Goal: Transaction & Acquisition: Purchase product/service

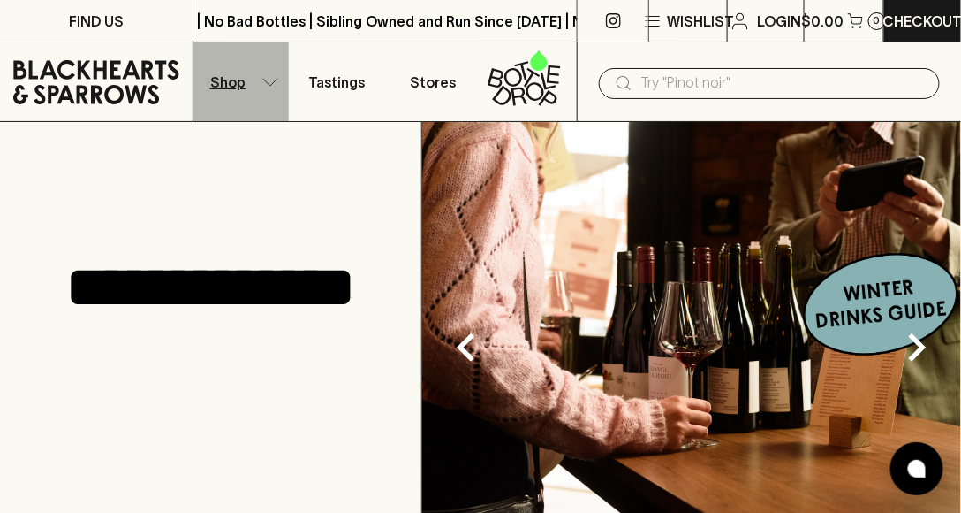
click at [255, 83] on button "Shop" at bounding box center [242, 81] width 96 height 79
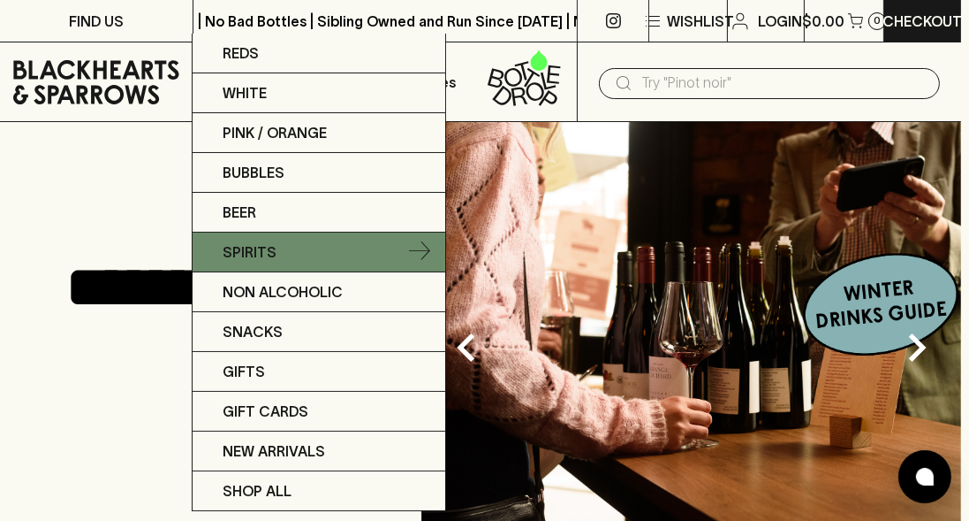
click at [259, 245] on p "Spirits" at bounding box center [250, 251] width 54 height 21
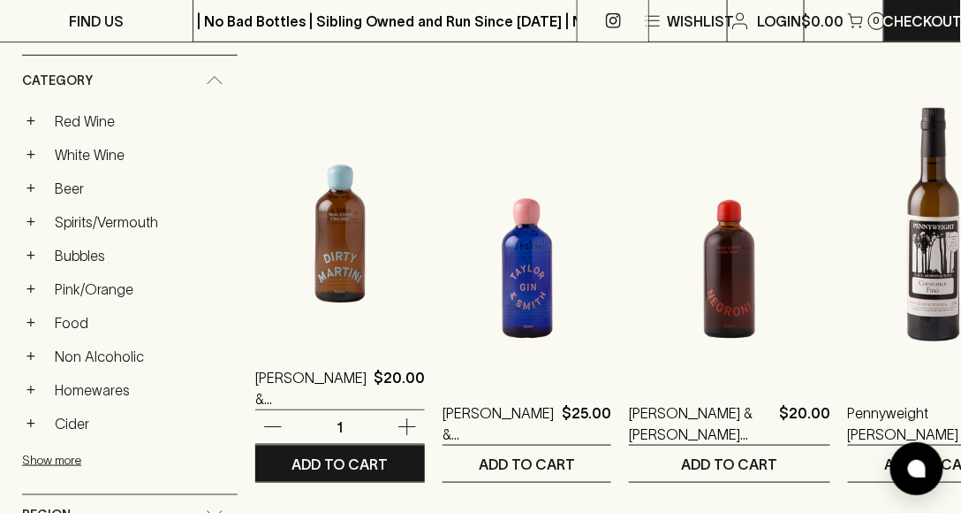
scroll to position [101, 0]
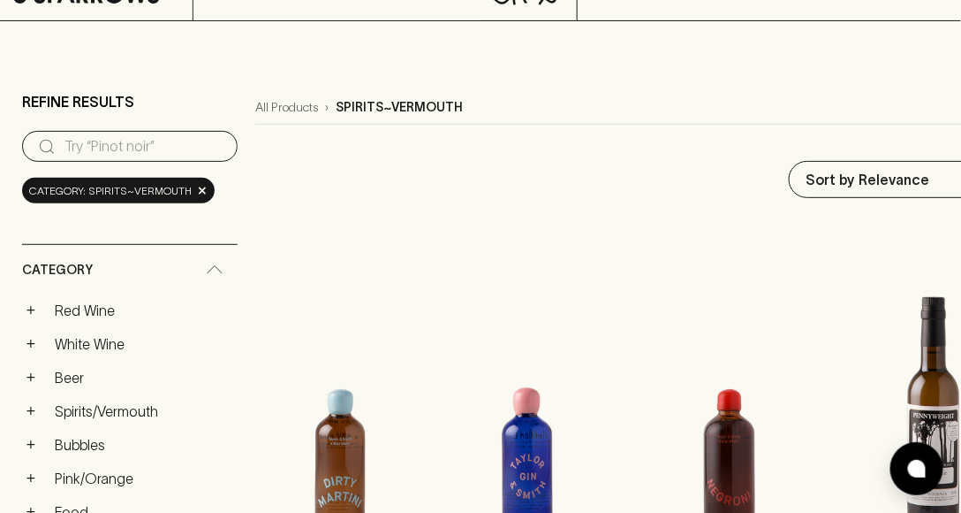
click at [186, 141] on input "search" at bounding box center [144, 147] width 159 height 28
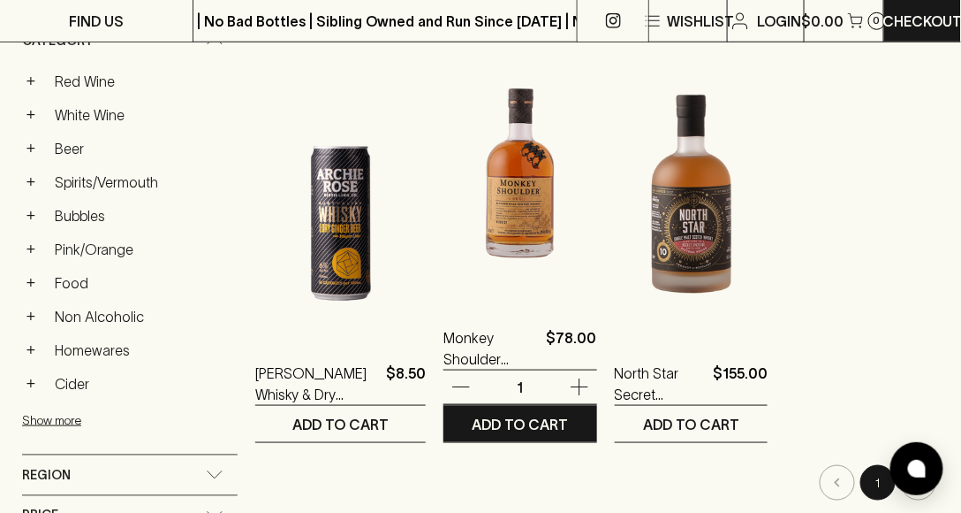
scroll to position [101, 0]
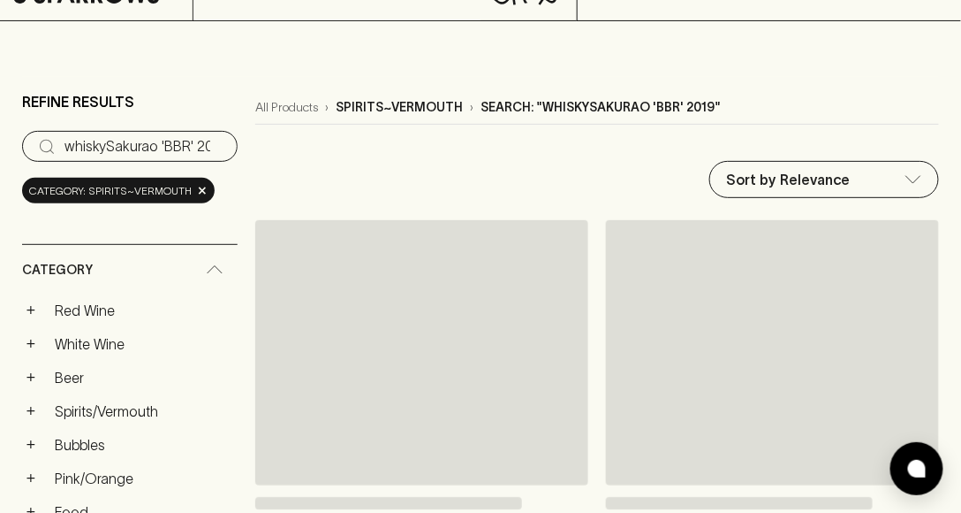
scroll to position [0, 12]
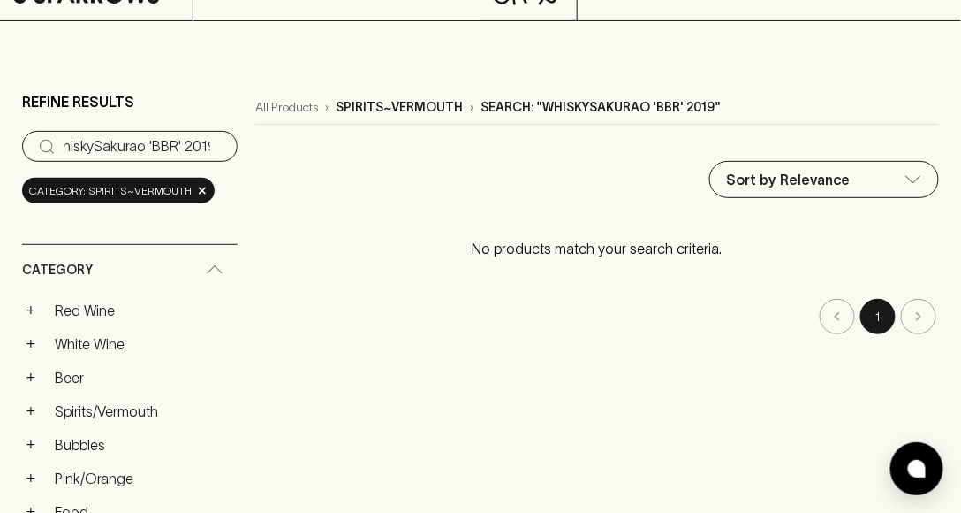
type input "whiskySakurao 'BBR' 2019"
